Goal: Transaction & Acquisition: Obtain resource

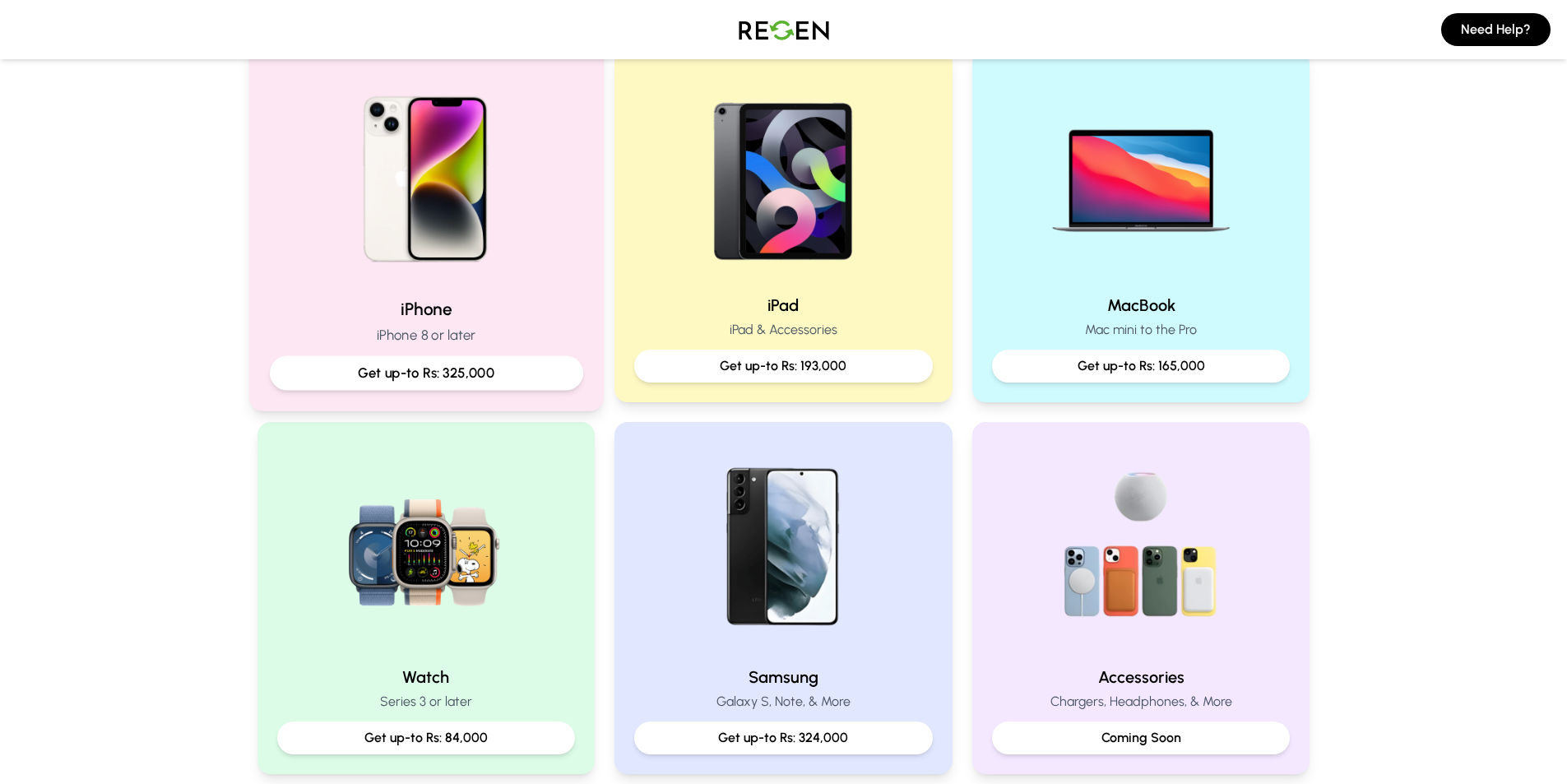
scroll to position [329, 0]
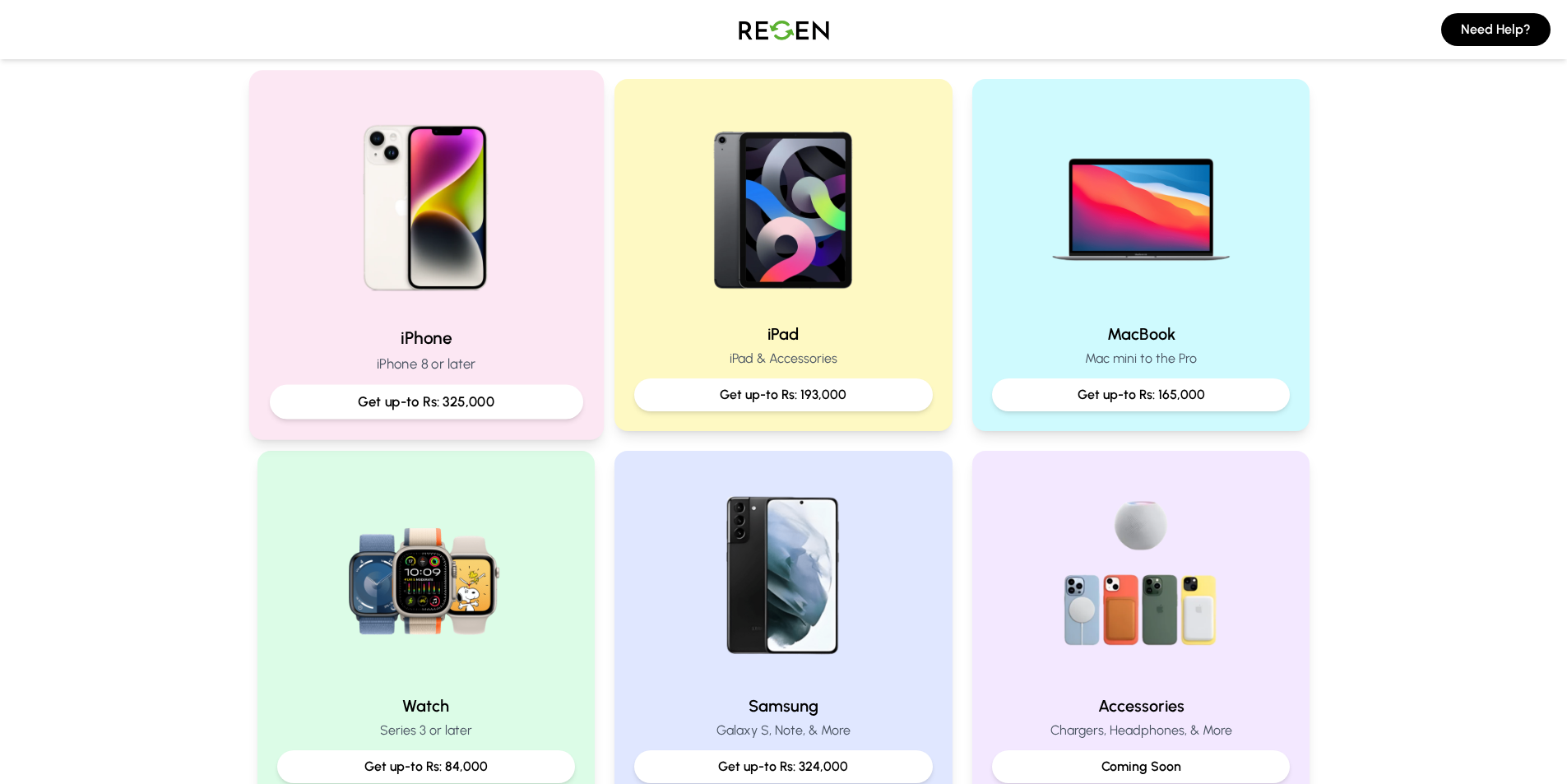
click at [340, 320] on div "iPhone iPhone 8 or later Get up-to Rs: 325,000" at bounding box center [426, 254] width 354 height 369
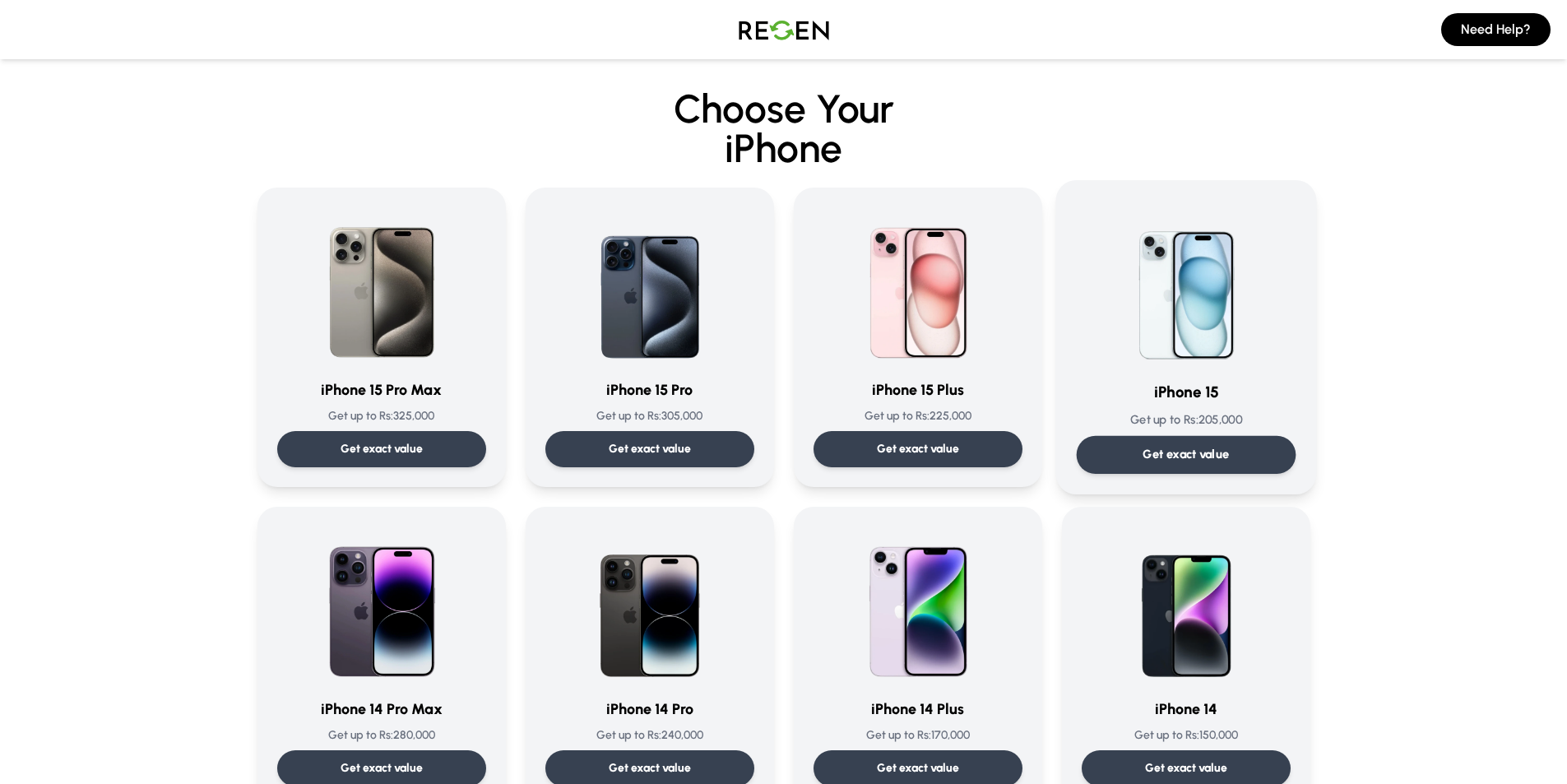
click at [1133, 367] on div "iPhone 15 Get up to Rs: 205,000 Get exact value" at bounding box center [1185, 337] width 219 height 273
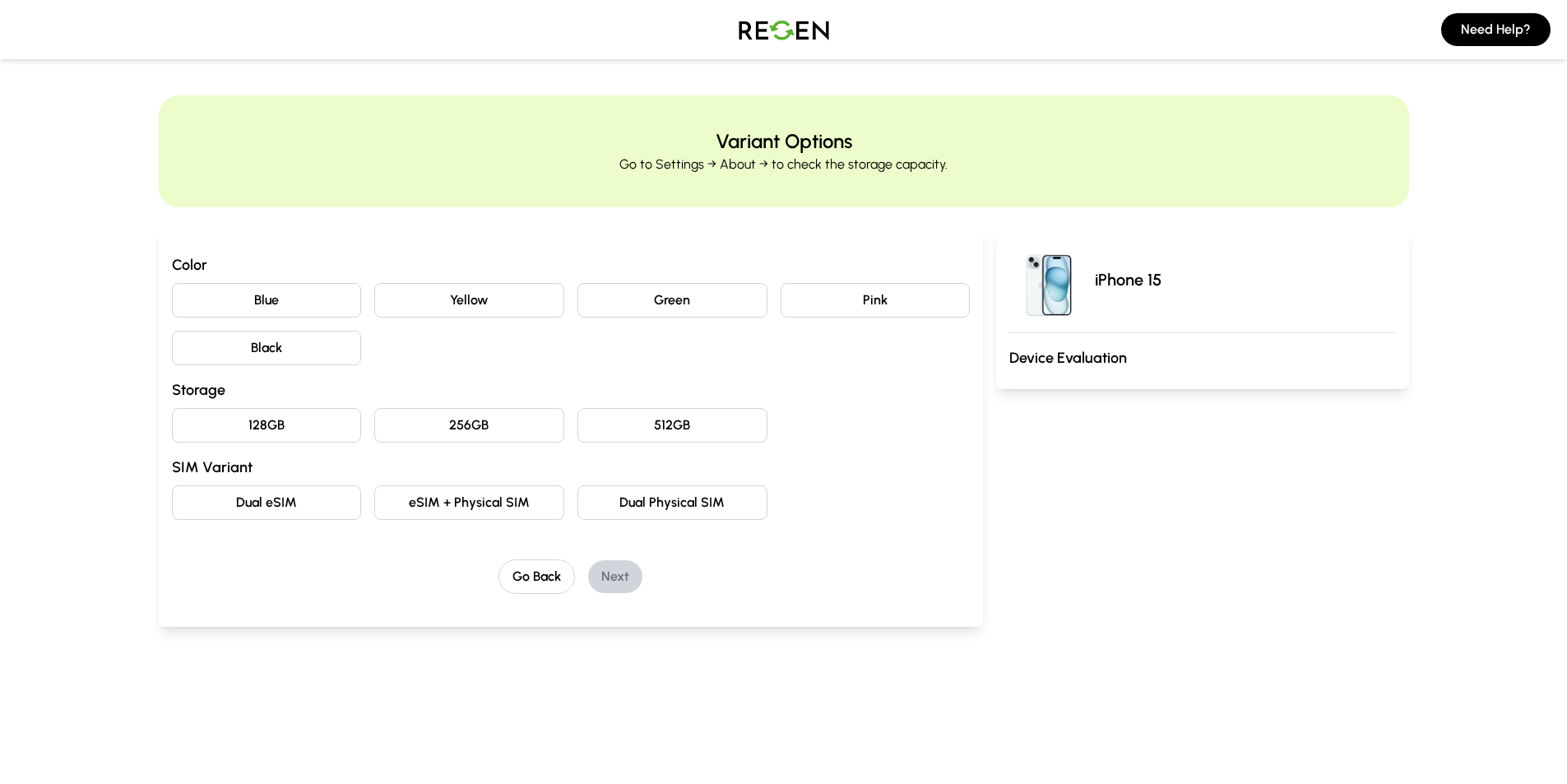
click at [304, 302] on button "Blue" at bounding box center [267, 300] width 190 height 34
click at [288, 431] on button "128GB" at bounding box center [267, 425] width 190 height 34
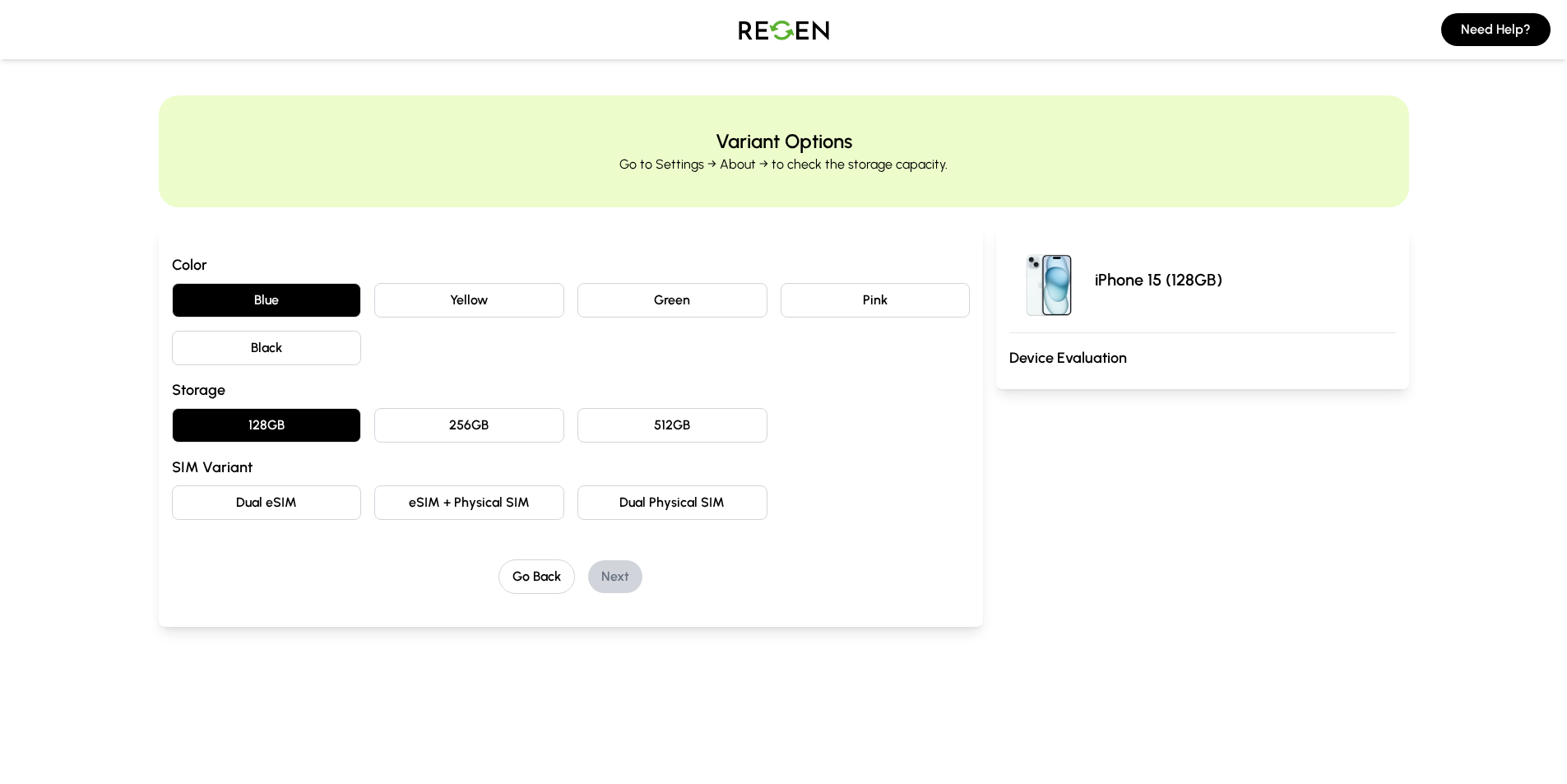
click at [471, 504] on button "eSIM + Physical SIM" at bounding box center [469, 502] width 190 height 34
click at [619, 579] on button "Next" at bounding box center [615, 576] width 54 height 33
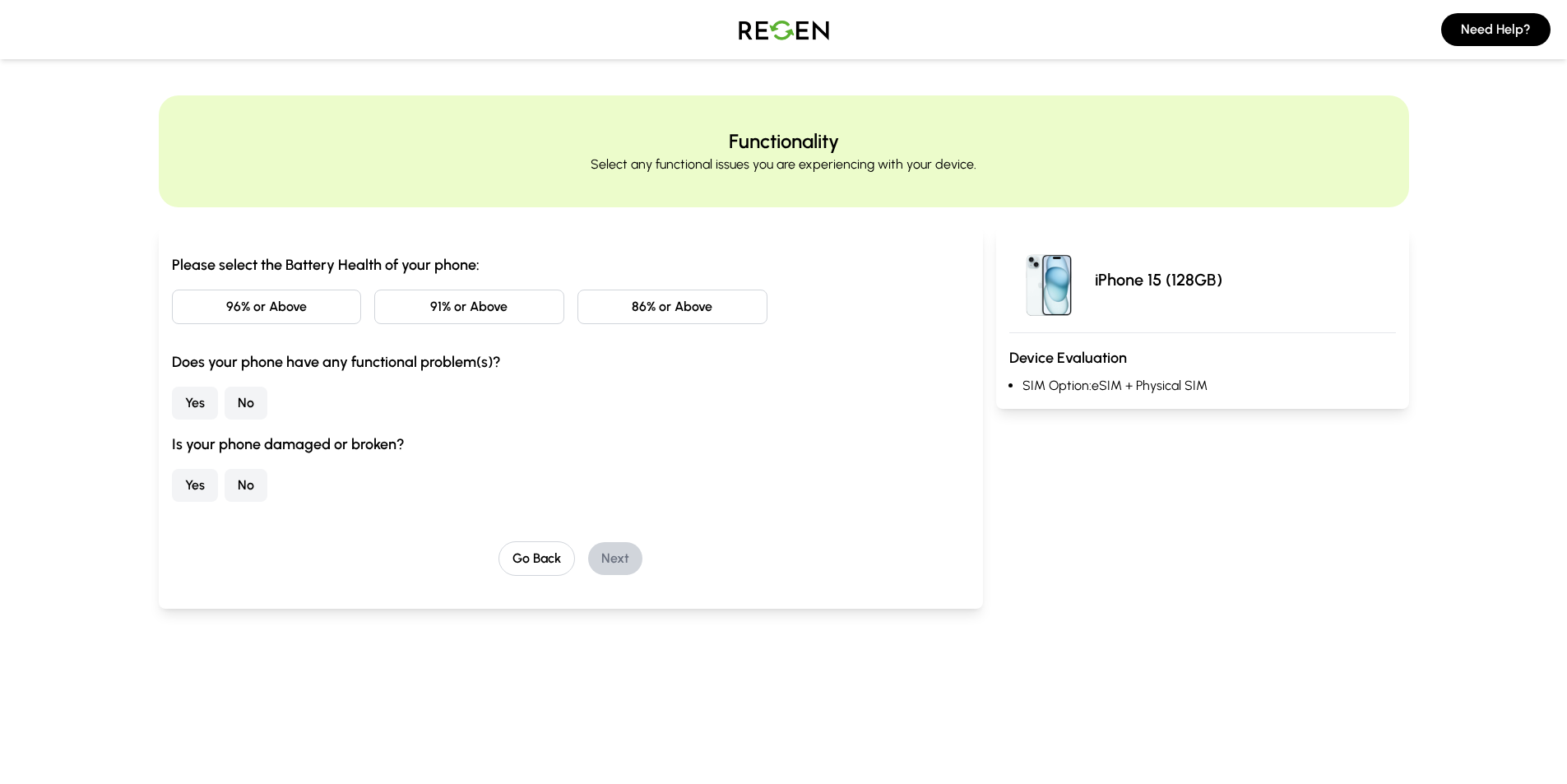
click at [260, 312] on button "96% or Above" at bounding box center [267, 307] width 190 height 34
click at [242, 405] on button "No" at bounding box center [246, 403] width 43 height 33
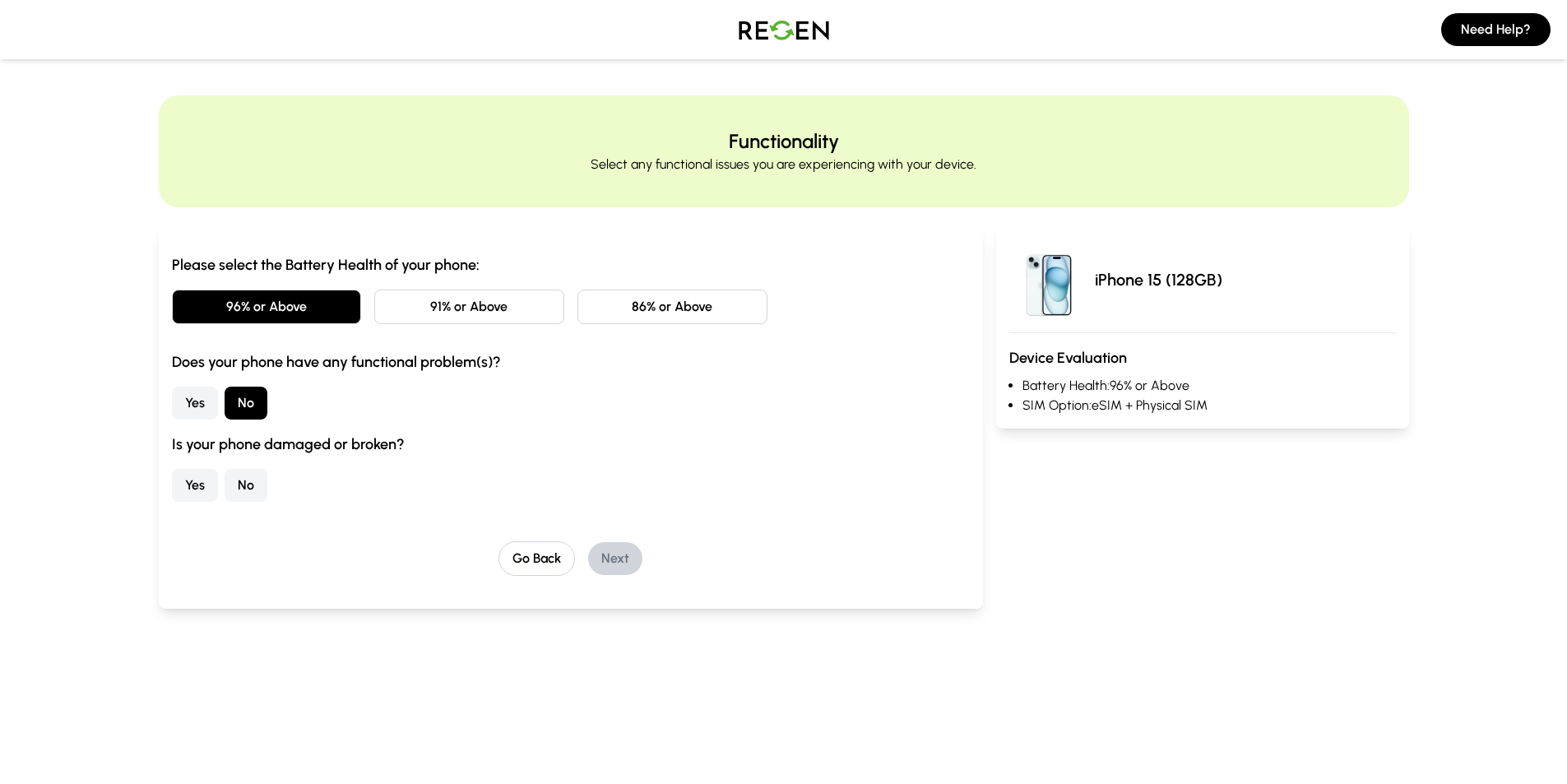
click at [237, 486] on button "No" at bounding box center [246, 485] width 43 height 33
click at [610, 563] on button "Next" at bounding box center [615, 558] width 54 height 33
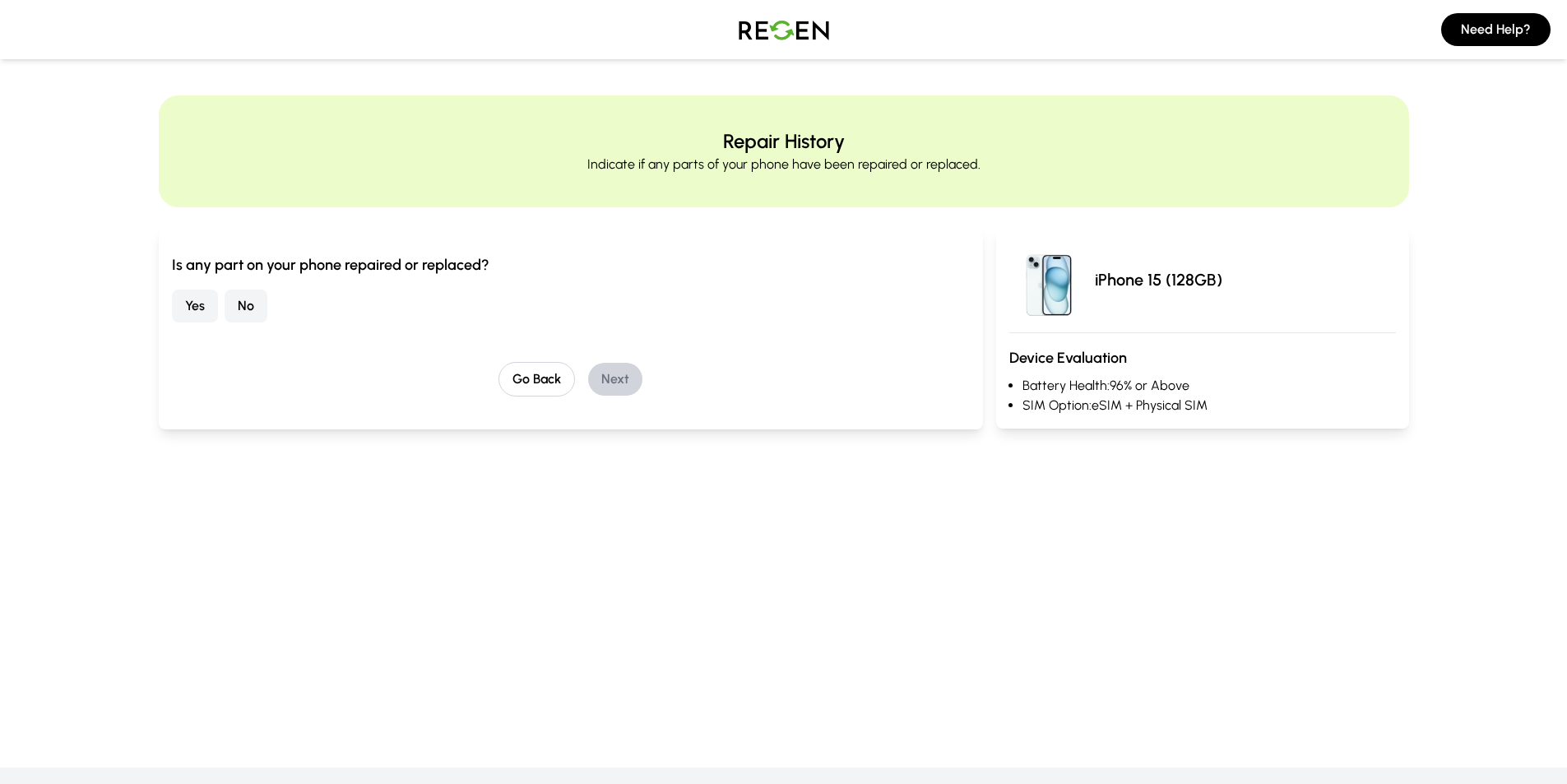
click at [252, 309] on button "No" at bounding box center [246, 306] width 43 height 33
click at [620, 382] on button "Next" at bounding box center [615, 379] width 54 height 33
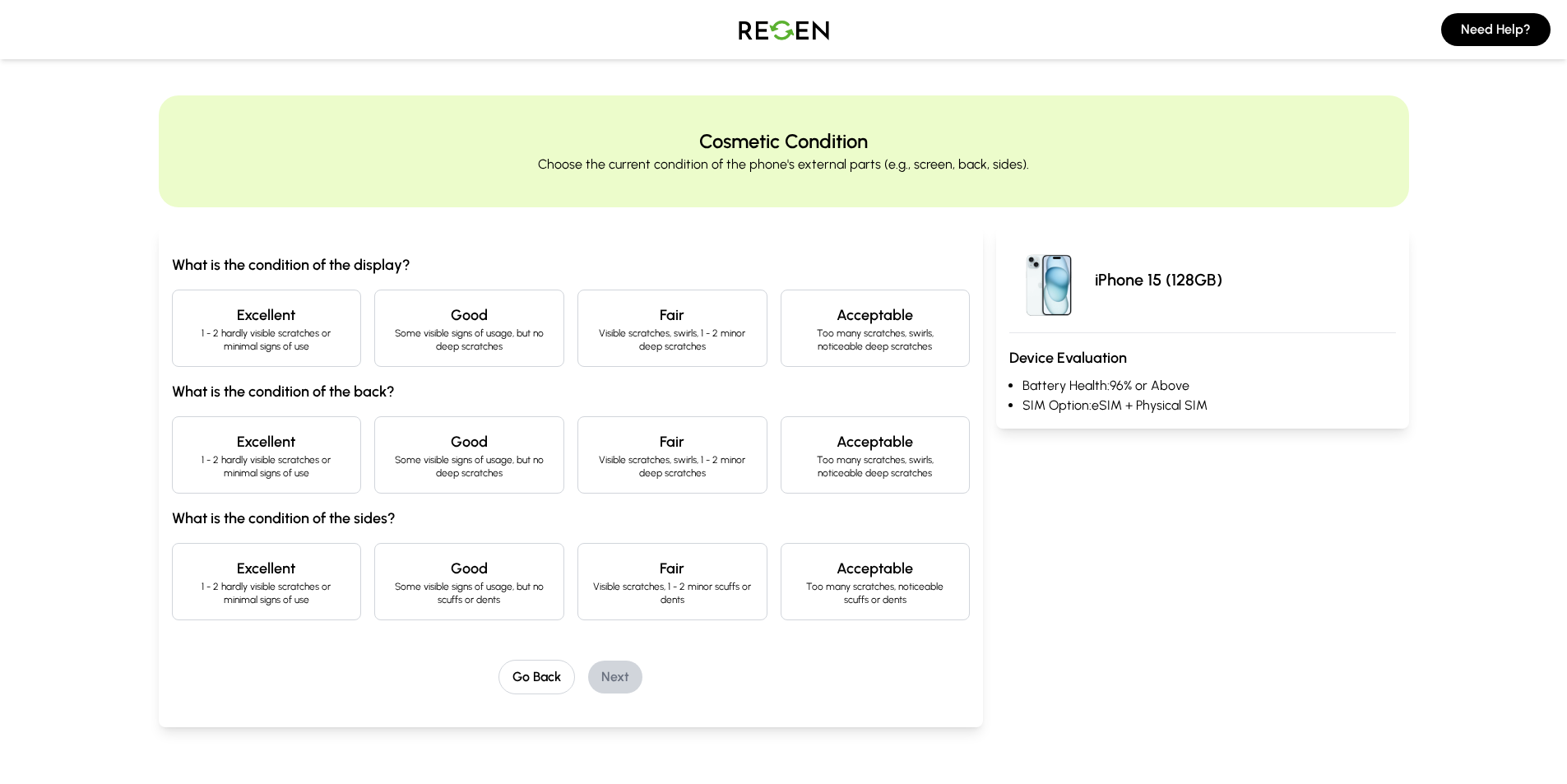
click at [283, 334] on p "1 - 2 hardly visible scratches or minimal signs of use" at bounding box center [267, 340] width 162 height 27
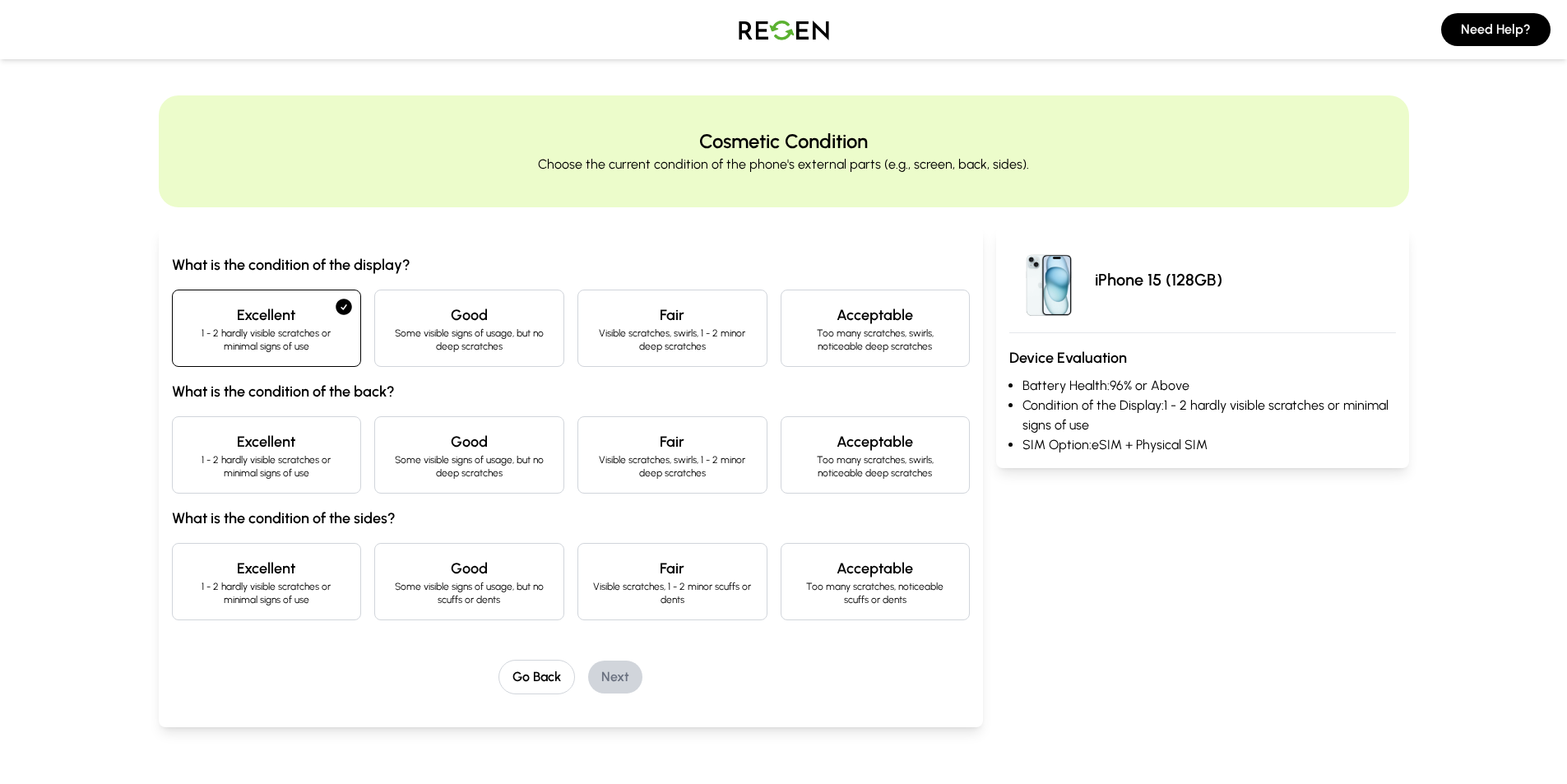
click at [274, 429] on div "Excellent 1 - 2 hardly visible scratches or minimal signs of use" at bounding box center [267, 455] width 190 height 77
click at [284, 536] on div "What is the condition of the display? Excellent 1 - 2 hardly visible scratches …" at bounding box center [571, 437] width 799 height 367
click at [274, 563] on h4 "Excellent" at bounding box center [267, 568] width 162 height 23
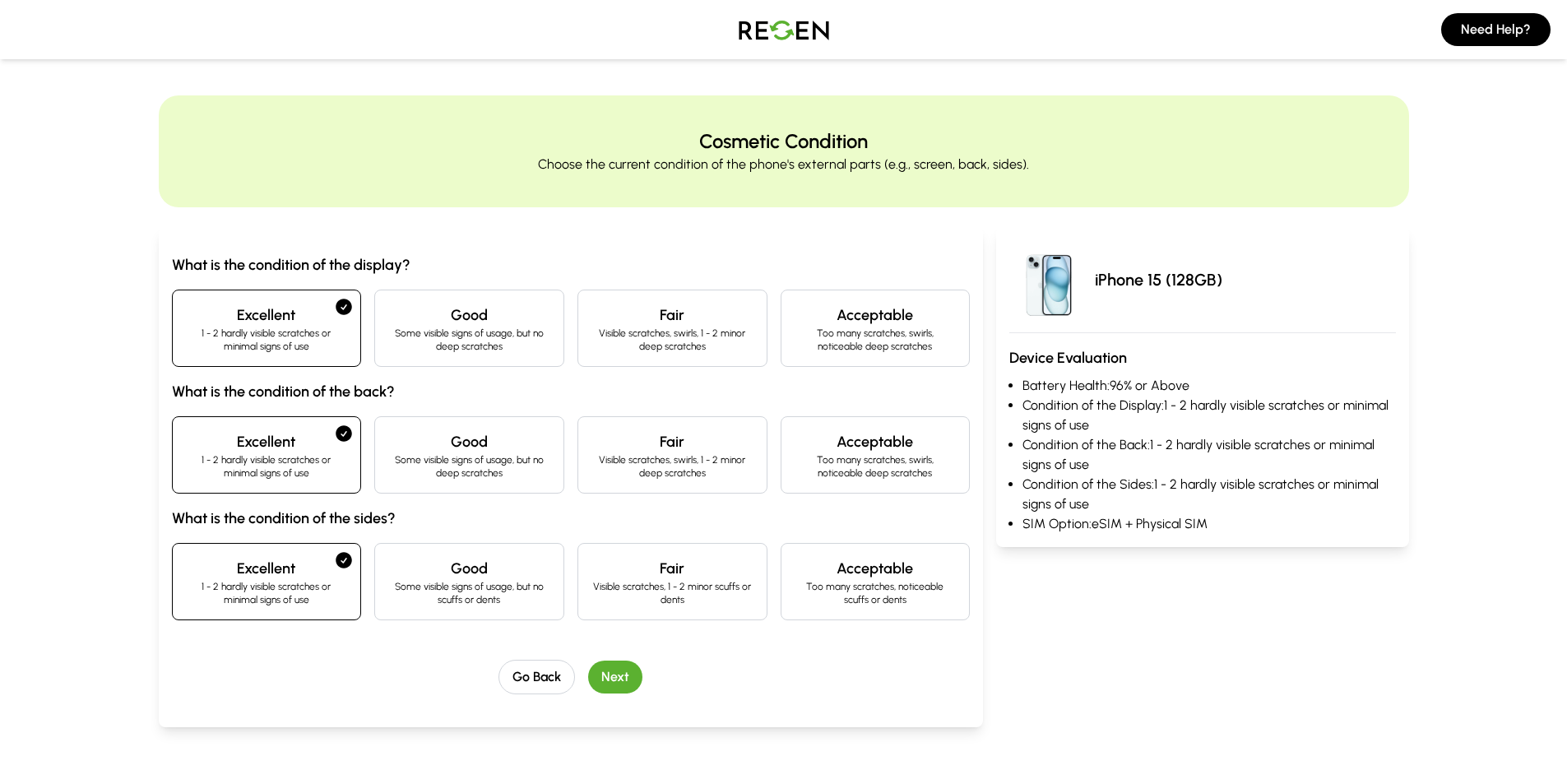
click at [614, 675] on button "Next" at bounding box center [615, 677] width 54 height 33
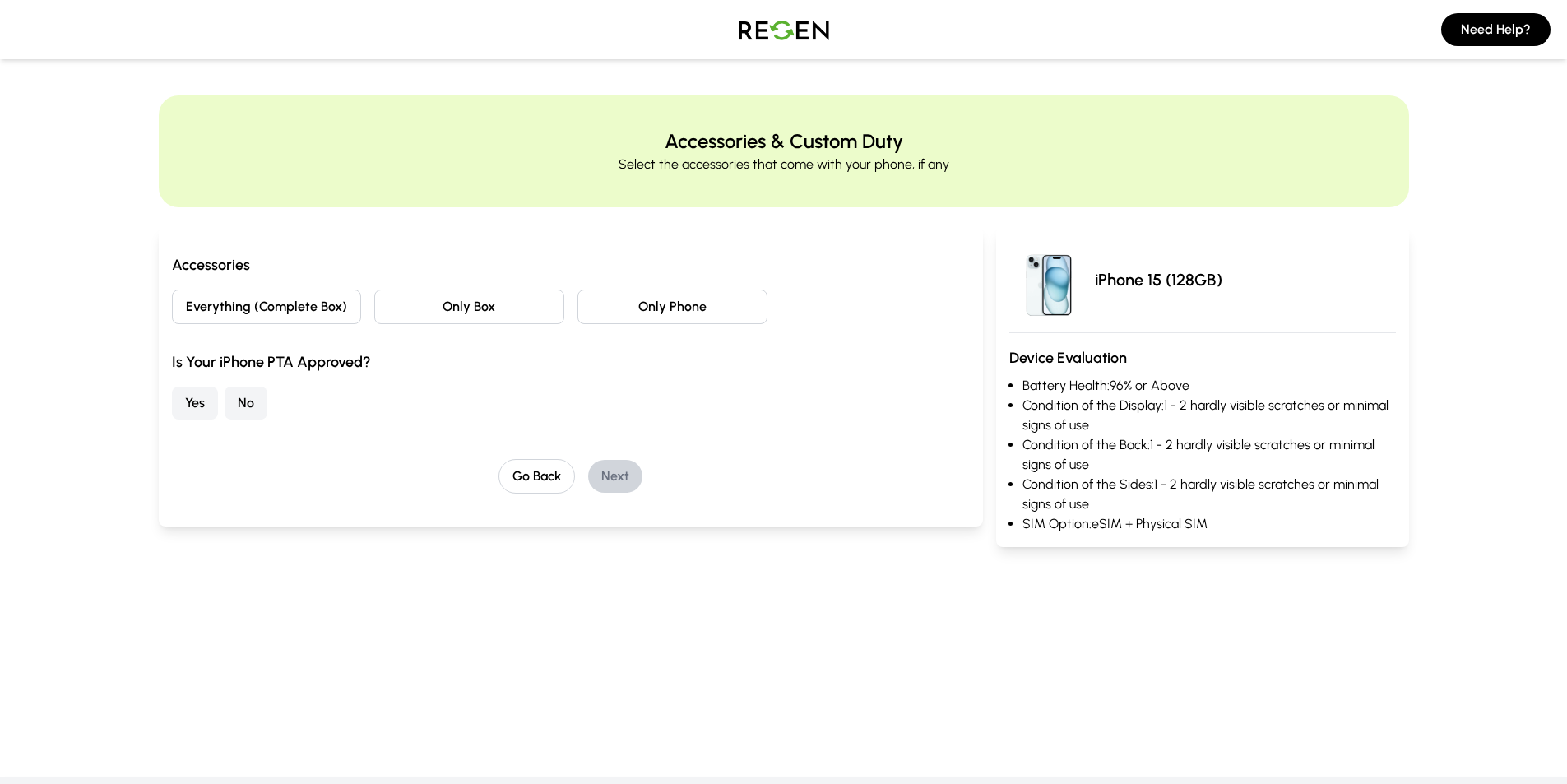
click at [243, 315] on button "Everything (Complete Box)" at bounding box center [267, 307] width 190 height 34
click at [254, 404] on button "No" at bounding box center [246, 403] width 43 height 33
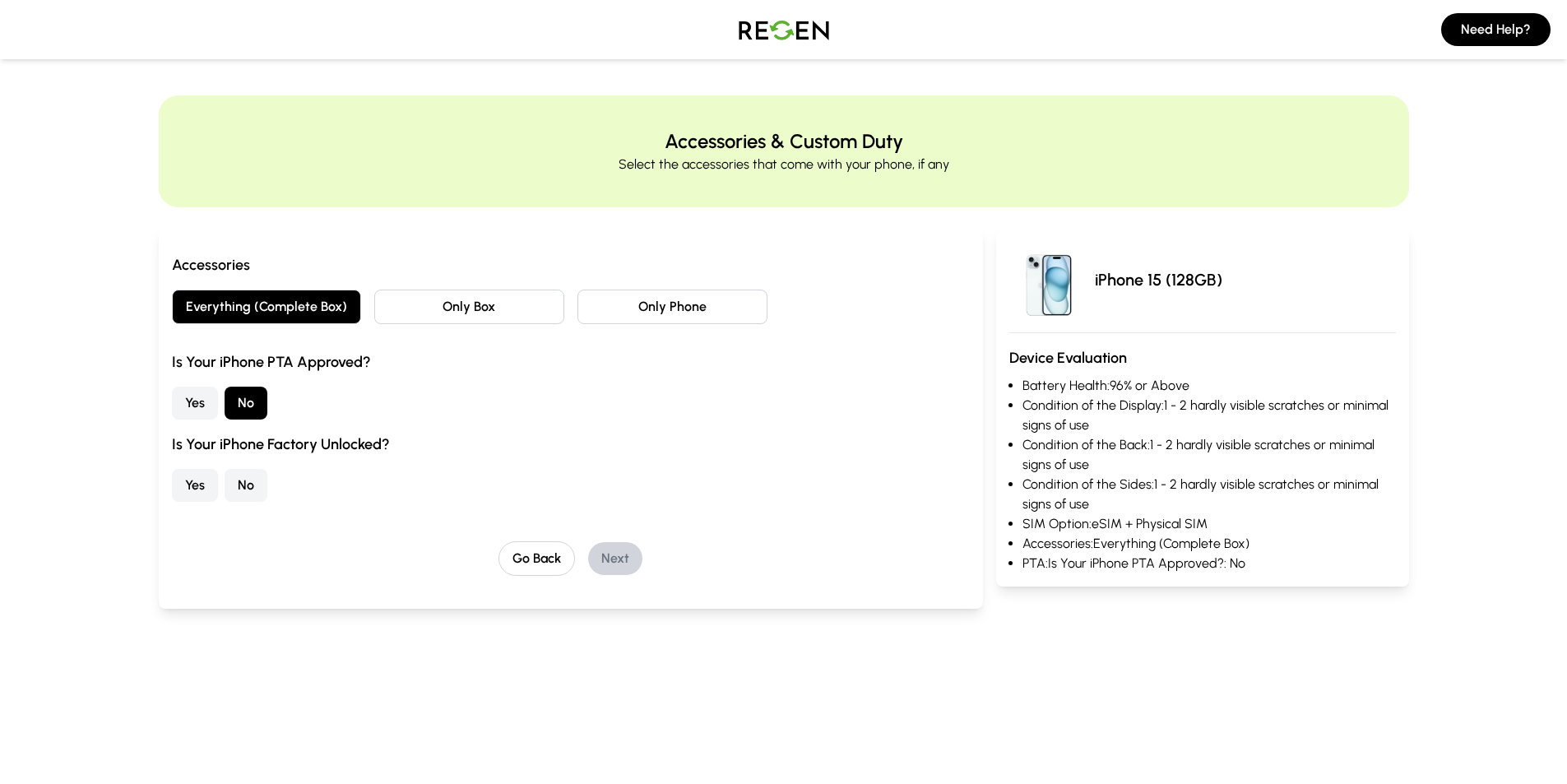
click at [196, 488] on button "Yes" at bounding box center [195, 485] width 46 height 33
click at [614, 560] on button "Next" at bounding box center [615, 558] width 54 height 33
